Goal: Task Accomplishment & Management: Use online tool/utility

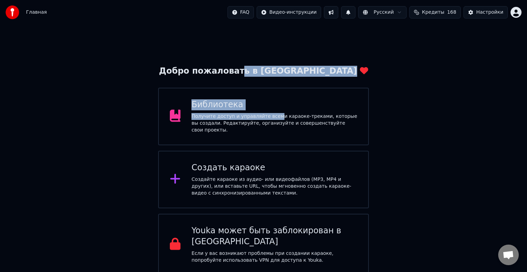
drag, startPoint x: 270, startPoint y: 115, endPoint x: 275, endPoint y: 58, distance: 57.5
click at [275, 59] on div "Добро пожаловать в Youka Библиотека Получите доступ и управляйте всеми караоке-…" at bounding box center [263, 150] width 527 height 251
click at [280, 42] on div "Добро пожаловать в Youka Библиотека Получите доступ и управляйте всеми караоке-…" at bounding box center [263, 150] width 527 height 251
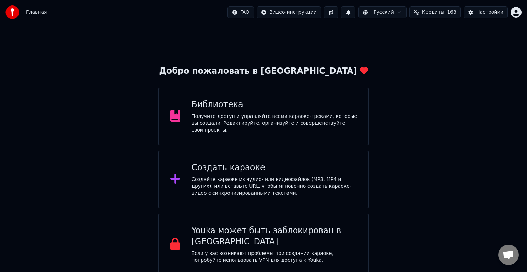
click at [263, 159] on div "Создать караоке Создайте караоке из аудио- или видеофайлов (MP3, MP4 и других),…" at bounding box center [263, 180] width 211 height 58
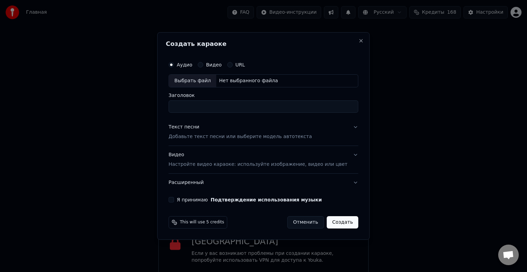
click at [216, 81] on div "Выбрать файл" at bounding box center [192, 81] width 47 height 12
type input "**********"
drag, startPoint x: 298, startPoint y: 106, endPoint x: 163, endPoint y: 105, distance: 134.5
click at [163, 105] on body "Главная FAQ Видео-инструкции Русский Кредиты 168 Настройки Добро пожаловать в Y…" at bounding box center [263, 138] width 527 height 276
type input "**********"
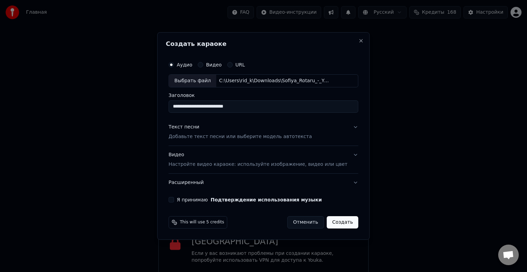
click at [186, 133] on p "Добавьте текст песни или выберите модель автотекста" at bounding box center [239, 136] width 143 height 7
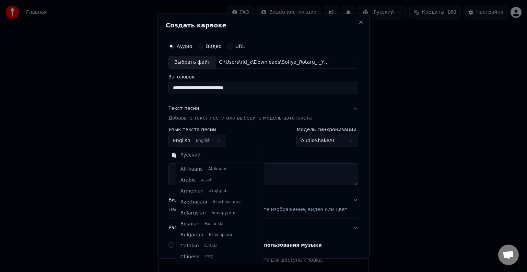
click at [194, 140] on body "Главная FAQ Видео-инструкции Русский Кредиты 168 Настройки Добро пожаловать в Y…" at bounding box center [263, 138] width 527 height 276
select select "**"
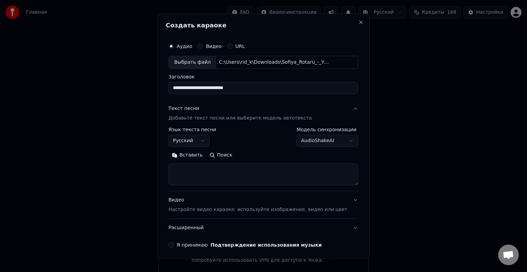
click at [201, 158] on button "Вставить" at bounding box center [187, 155] width 38 height 11
click at [183, 239] on div "**********" at bounding box center [263, 144] width 195 height 214
click at [174, 244] on button "Я принимаю Подтверждение использования музыки" at bounding box center [170, 245] width 5 height 5
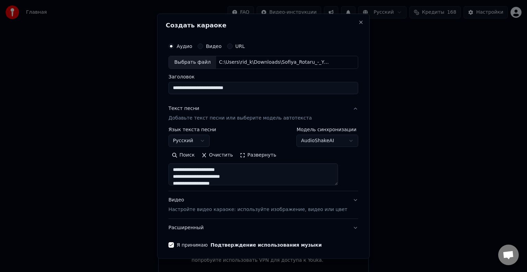
click at [197, 213] on button "Видео Настройте видео караоке: используйте изображение, видео или цвет" at bounding box center [263, 204] width 190 height 27
type textarea "**********"
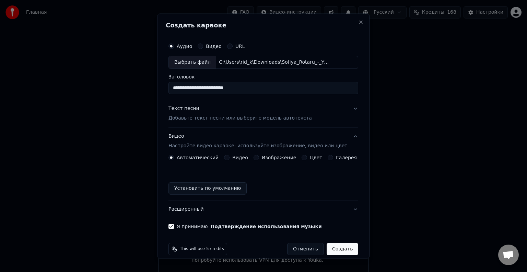
click at [262, 155] on label "Изображение" at bounding box center [279, 157] width 35 height 5
click at [259, 155] on button "Изображение" at bounding box center [256, 157] width 5 height 5
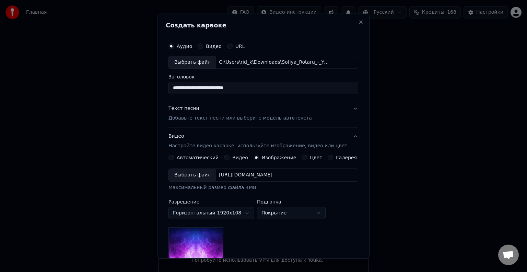
click at [195, 174] on div "Выбрать файл" at bounding box center [192, 175] width 47 height 12
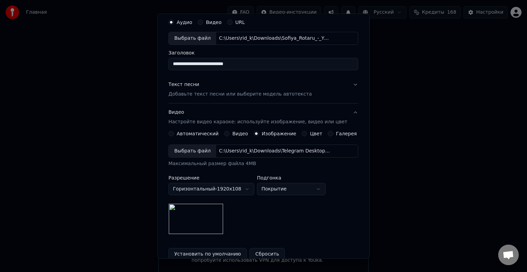
scroll to position [34, 0]
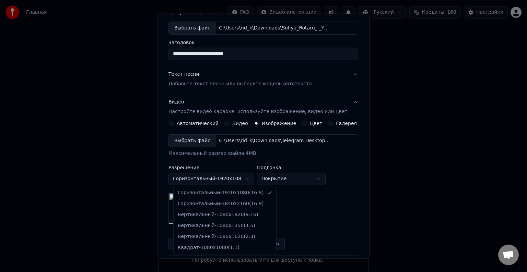
click at [252, 177] on body "Главная FAQ Видео-инструкции Русский Кредиты 168 Настройки Добро пожаловать в Y…" at bounding box center [263, 138] width 527 height 276
click at [300, 180] on body "Главная FAQ Видео-инструкции Русский Кредиты 168 Настройки Добро пожаловать в Y…" at bounding box center [263, 138] width 527 height 276
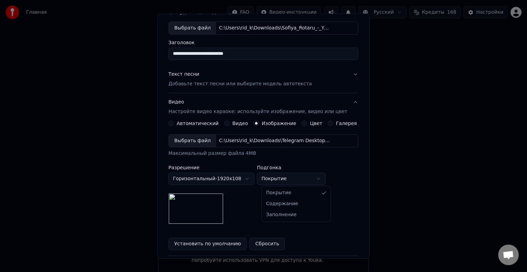
click at [300, 180] on body "Главная FAQ Видео-инструкции Русский Кредиты 168 Настройки Добро пожаловать в Y…" at bounding box center [263, 138] width 527 height 276
click at [294, 183] on body "Главная FAQ Видео-инструкции Русский Кредиты 168 Настройки Добро пожаловать в Y…" at bounding box center [263, 138] width 527 height 276
click at [287, 183] on body "Главная FAQ Видео-инструкции Русский Кредиты 168 Настройки Добро пожаловать в Y…" at bounding box center [263, 138] width 527 height 276
select select "*****"
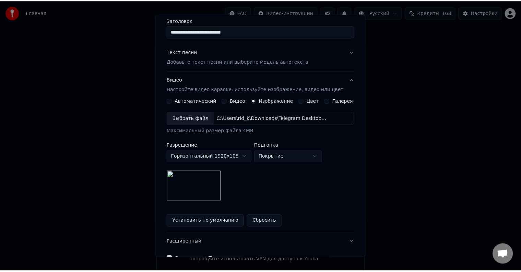
scroll to position [97, 0]
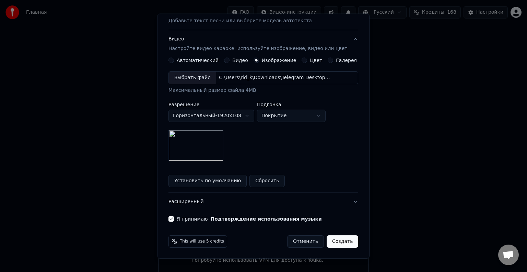
drag, startPoint x: 340, startPoint y: 239, endPoint x: 303, endPoint y: 167, distance: 80.7
click at [303, 168] on form "**********" at bounding box center [263, 94] width 195 height 311
click at [236, 112] on body "Главная FAQ Видео-инструкции Русский Кредиты 168 Настройки Добро пожаловать в Y…" at bounding box center [263, 138] width 527 height 276
click at [237, 117] on body "Главная FAQ Видео-инструкции Русский Кредиты 168 Настройки Добро пожаловать в Y…" at bounding box center [263, 138] width 527 height 276
click at [236, 116] on body "Главная FAQ Видео-инструкции Русский Кредиты 168 Настройки Добро пожаловать в Y…" at bounding box center [263, 138] width 527 height 276
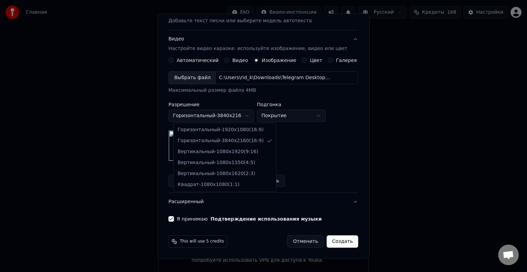
select select "*********"
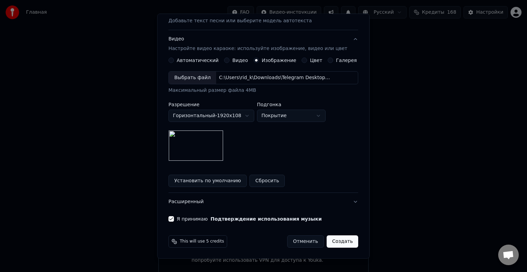
click at [340, 245] on button "Создать" at bounding box center [343, 242] width 32 height 12
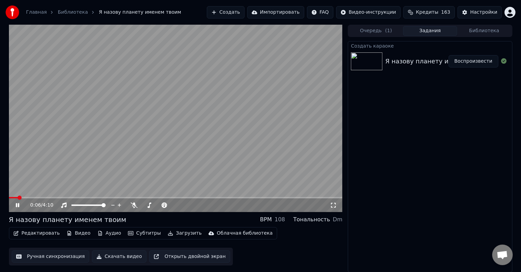
click at [23, 203] on icon at bounding box center [22, 205] width 16 height 5
click at [74, 232] on button "Видео" at bounding box center [79, 234] width 30 height 10
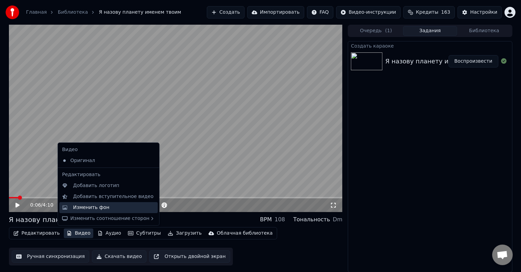
click at [91, 208] on div "Изменить фон" at bounding box center [91, 207] width 36 height 7
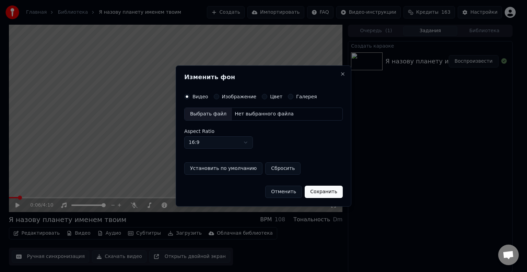
click at [239, 99] on label "Изображение" at bounding box center [239, 96] width 35 height 5
click at [219, 99] on button "Изображение" at bounding box center [216, 96] width 5 height 5
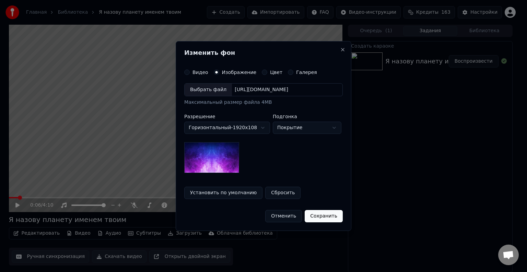
click at [220, 90] on div "Выбрать файл" at bounding box center [208, 90] width 47 height 12
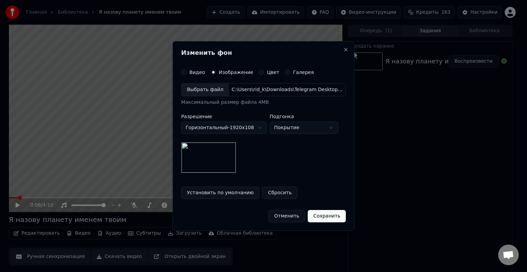
click at [326, 216] on button "Сохранить" at bounding box center [327, 216] width 38 height 12
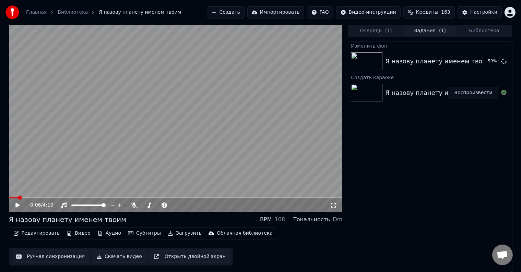
click at [17, 204] on icon at bounding box center [17, 205] width 4 height 5
click at [33, 199] on div "0:08 / 4:10" at bounding box center [176, 206] width 334 height 14
click at [33, 197] on span at bounding box center [176, 197] width 334 height 1
click at [50, 198] on span at bounding box center [176, 197] width 334 height 1
click at [62, 198] on span at bounding box center [176, 197] width 334 height 1
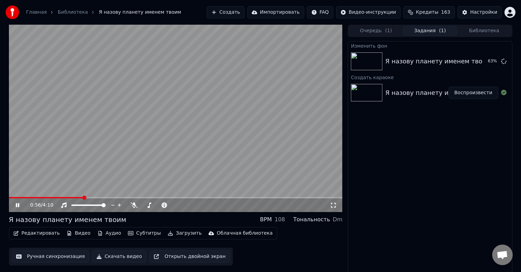
click at [83, 197] on span at bounding box center [176, 197] width 334 height 1
click at [16, 203] on icon at bounding box center [17, 205] width 3 height 4
click at [334, 206] on icon at bounding box center [333, 205] width 7 height 5
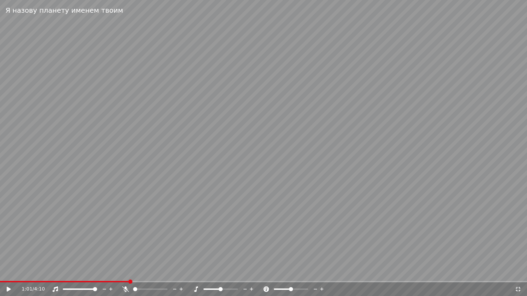
click at [10, 272] on icon at bounding box center [9, 289] width 4 height 5
click at [518, 272] on div "1:04 / 4:10" at bounding box center [263, 289] width 521 height 7
click at [517, 272] on icon at bounding box center [518, 289] width 5 height 5
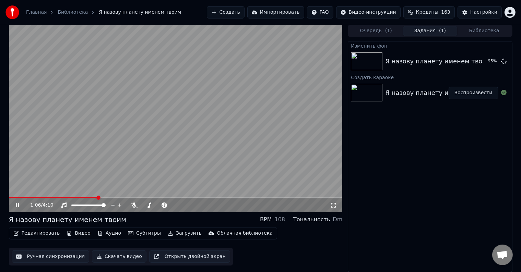
click at [19, 207] on icon at bounding box center [22, 205] width 16 height 5
click at [467, 61] on button "Воспроизвести" at bounding box center [474, 61] width 50 height 12
click at [333, 204] on icon at bounding box center [333, 205] width 7 height 5
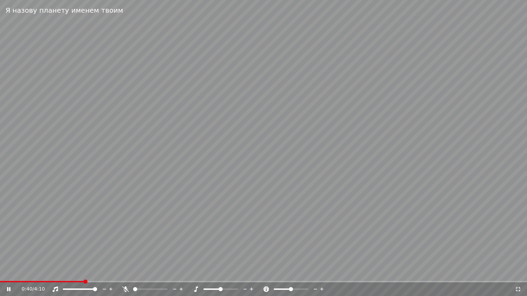
click at [83, 272] on span at bounding box center [263, 281] width 527 height 1
click at [527, 0] on div "Я назову планету именем твоим" at bounding box center [263, 10] width 527 height 21
click at [518, 272] on icon at bounding box center [518, 289] width 7 height 5
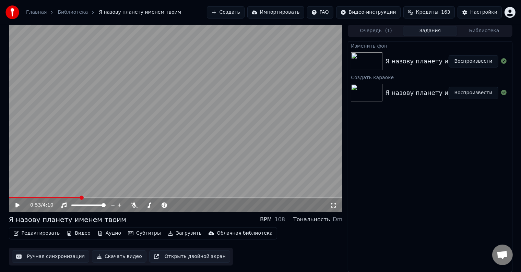
click at [371, 97] on img at bounding box center [367, 93] width 32 height 18
click at [390, 181] on div "Изменить фон Я назову планету именем твоим Воспроизвести Создать караоке Я назо…" at bounding box center [430, 157] width 164 height 232
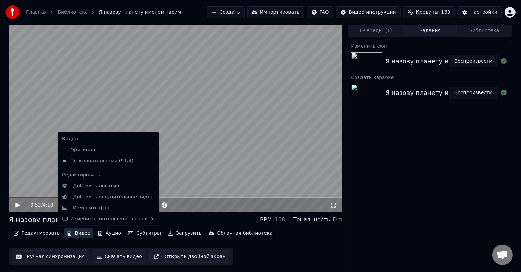
click at [81, 236] on button "Видео" at bounding box center [79, 234] width 30 height 10
click at [99, 210] on div "Изменить фон" at bounding box center [91, 208] width 36 height 7
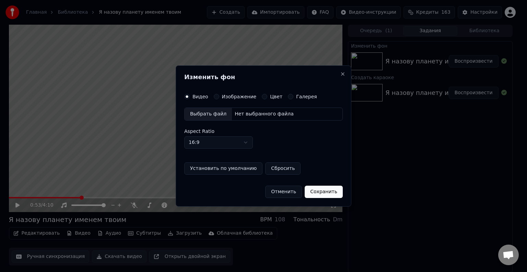
click at [220, 114] on div "Выбрать файл" at bounding box center [208, 114] width 47 height 12
click at [232, 96] on label "Изображение" at bounding box center [239, 96] width 35 height 5
click at [219, 96] on button "Изображение" at bounding box center [216, 96] width 5 height 5
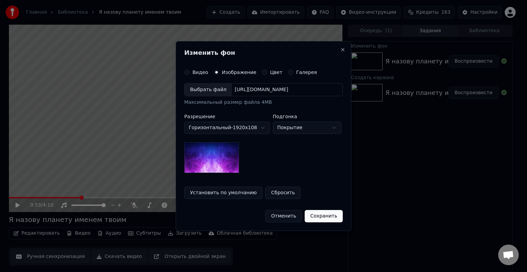
click at [204, 86] on div "Выбрать файл" at bounding box center [208, 90] width 47 height 12
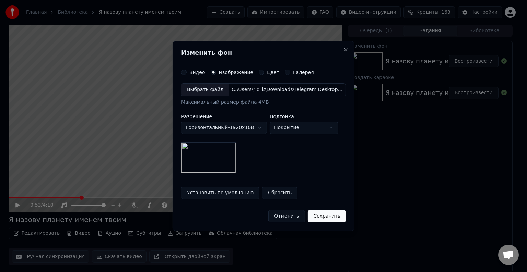
click at [321, 214] on button "Сохранить" at bounding box center [327, 216] width 38 height 12
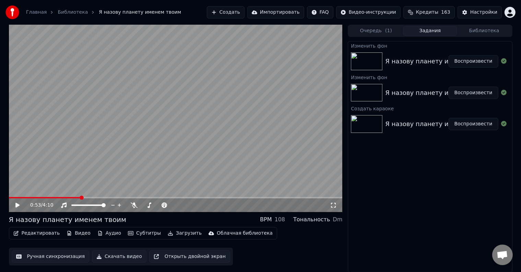
click at [486, 60] on button "Воспроизвести" at bounding box center [474, 61] width 50 height 12
click at [70, 198] on span at bounding box center [176, 197] width 334 height 1
click at [45, 197] on div "Инструментальное Инструментальное" at bounding box center [67, 195] width 50 height 10
click at [128, 196] on span at bounding box center [129, 198] width 4 height 4
click at [133, 205] on icon at bounding box center [134, 205] width 7 height 5
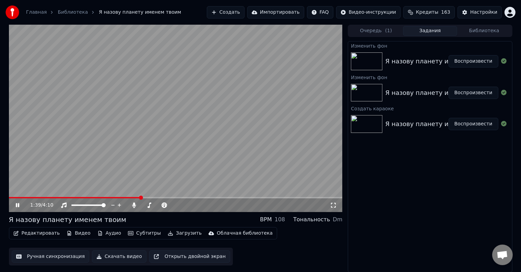
click at [130, 199] on div "1:39 / 4:10" at bounding box center [176, 206] width 334 height 14
click at [127, 199] on span at bounding box center [68, 197] width 119 height 1
click at [111, 198] on span at bounding box center [60, 197] width 103 height 1
click at [90, 198] on span at bounding box center [62, 197] width 106 height 1
click at [61, 198] on span at bounding box center [35, 197] width 53 height 1
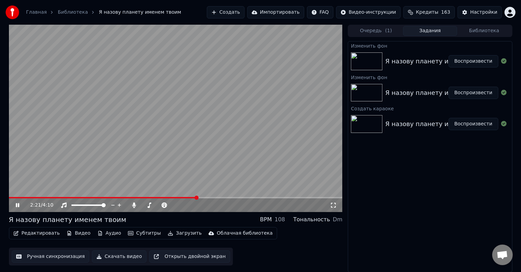
click at [19, 205] on icon at bounding box center [17, 205] width 3 height 4
click at [15, 204] on icon at bounding box center [22, 205] width 16 height 5
click at [17, 208] on icon at bounding box center [22, 205] width 16 height 5
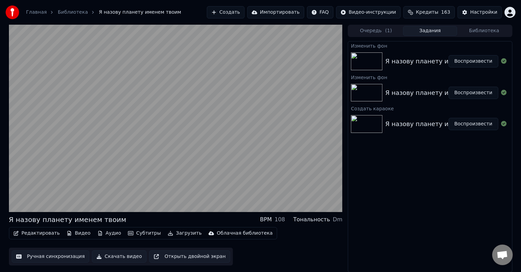
click at [118, 256] on button "Скачать видео" at bounding box center [119, 257] width 55 height 12
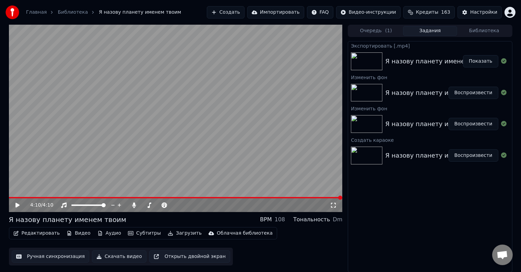
click at [486, 58] on button "Показать" at bounding box center [480, 61] width 35 height 12
click at [136, 204] on icon at bounding box center [134, 205] width 7 height 5
click at [104, 256] on button "Скачать видео" at bounding box center [119, 257] width 55 height 12
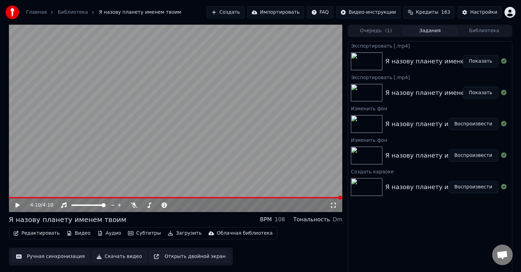
click at [484, 62] on button "Показать" at bounding box center [480, 61] width 35 height 12
click at [175, 198] on span at bounding box center [92, 197] width 167 height 1
click at [185, 198] on span at bounding box center [185, 198] width 4 height 4
click at [200, 199] on span at bounding box center [176, 197] width 334 height 1
click at [205, 199] on span at bounding box center [176, 197] width 334 height 1
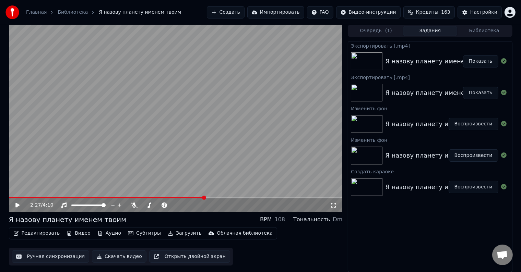
click at [219, 196] on video at bounding box center [176, 119] width 334 height 188
click at [216, 198] on span at bounding box center [176, 197] width 334 height 1
click at [206, 196] on video at bounding box center [176, 119] width 334 height 188
click at [204, 198] on span at bounding box center [107, 197] width 196 height 1
click at [198, 196] on video at bounding box center [176, 119] width 334 height 188
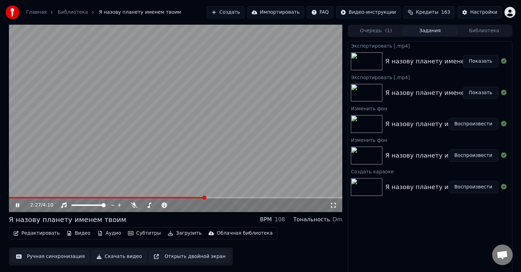
click at [198, 198] on span at bounding box center [107, 197] width 196 height 1
click at [190, 197] on video at bounding box center [176, 119] width 334 height 188
click at [191, 198] on span at bounding box center [100, 197] width 183 height 1
click at [136, 205] on icon at bounding box center [134, 205] width 7 height 5
click at [19, 205] on icon at bounding box center [17, 205] width 4 height 5
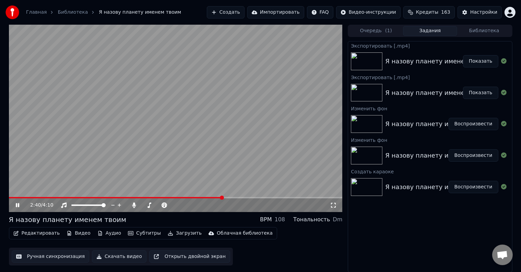
click at [18, 205] on icon at bounding box center [17, 205] width 3 height 4
